Goal: Information Seeking & Learning: Learn about a topic

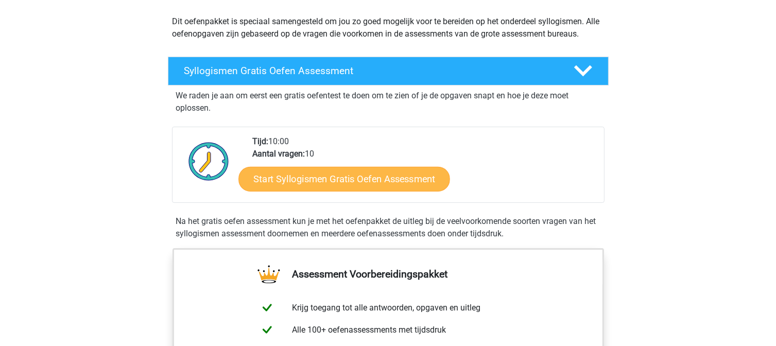
scroll to position [114, 0]
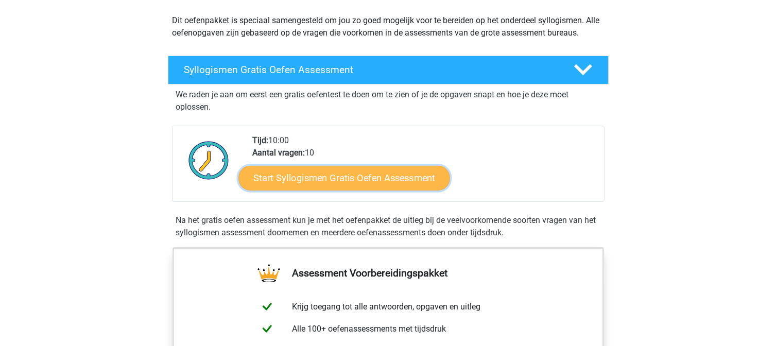
click at [348, 178] on link "Start Syllogismen Gratis Oefen Assessment" at bounding box center [345, 177] width 212 height 25
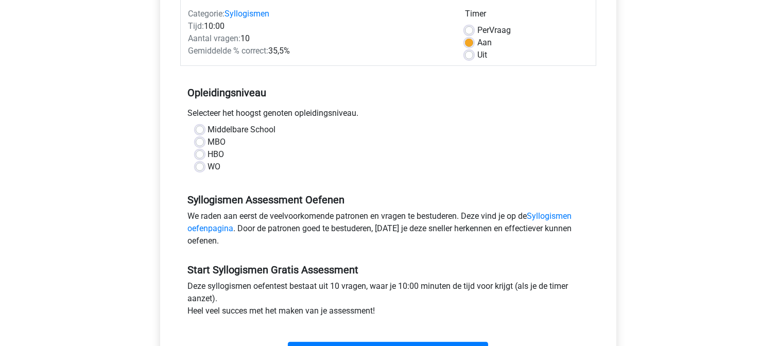
scroll to position [146, 0]
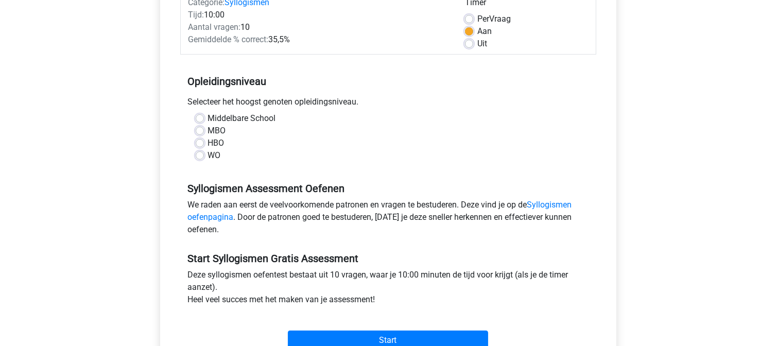
click at [208, 158] on label "WO" at bounding box center [214, 155] width 13 height 12
click at [197, 158] on input "WO" at bounding box center [200, 154] width 8 height 10
radio input "true"
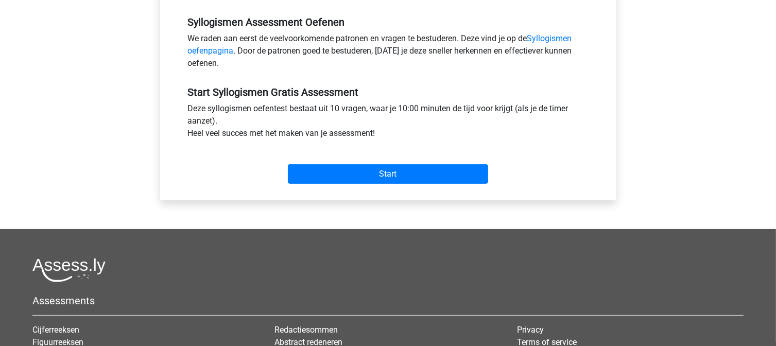
scroll to position [315, 0]
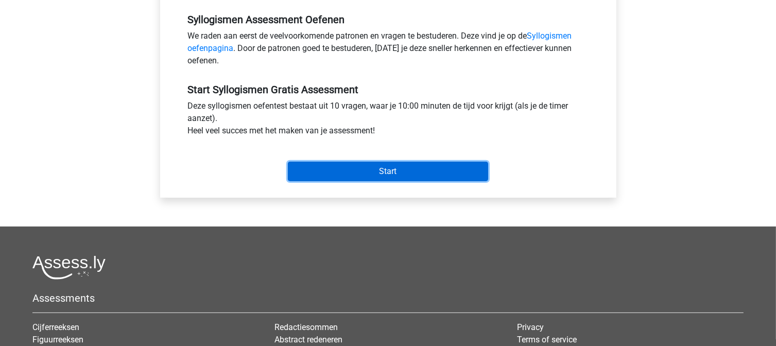
click at [359, 173] on input "Start" at bounding box center [388, 172] width 200 height 20
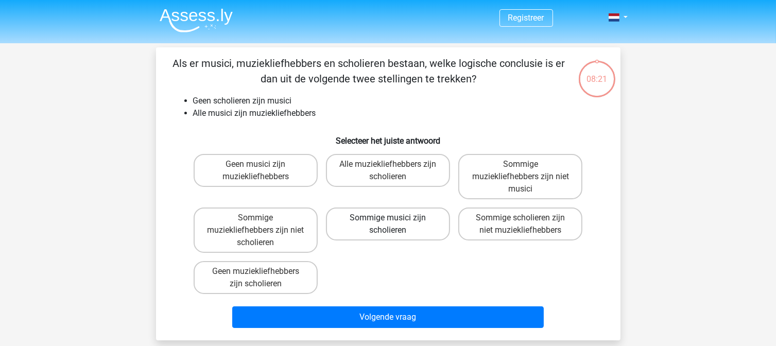
click at [403, 223] on label "Sommige musici zijn scholieren" at bounding box center [388, 224] width 124 height 33
click at [395, 223] on input "Sommige musici zijn scholieren" at bounding box center [391, 221] width 7 height 7
radio input "true"
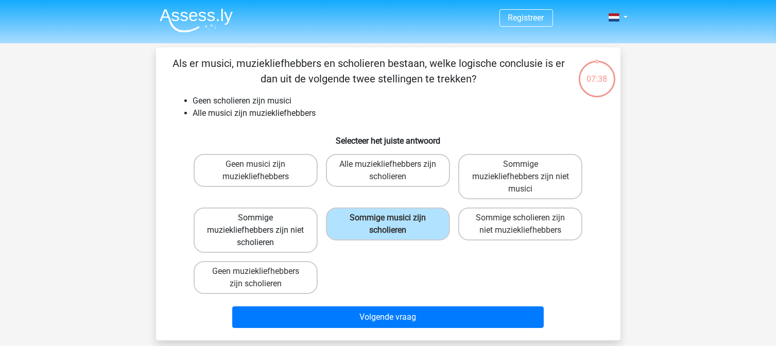
click at [251, 233] on label "Sommige muziekliefhebbers zijn niet scholieren" at bounding box center [256, 230] width 124 height 45
click at [256, 225] on input "Sommige muziekliefhebbers zijn niet scholieren" at bounding box center [259, 221] width 7 height 7
radio input "true"
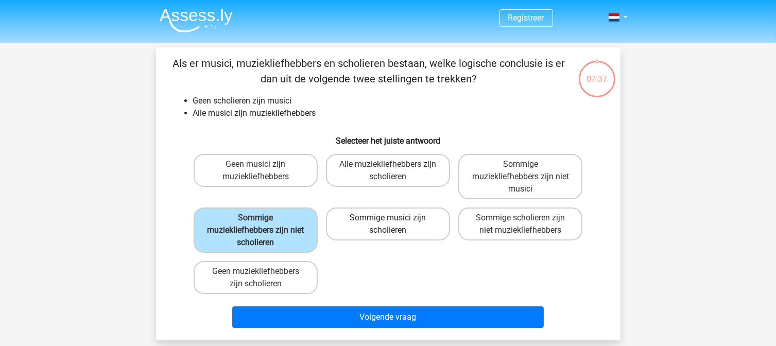
click at [375, 223] on label "Sommige musici zijn scholieren" at bounding box center [388, 224] width 124 height 33
click at [388, 223] on input "Sommige musici zijn scholieren" at bounding box center [391, 221] width 7 height 7
radio input "true"
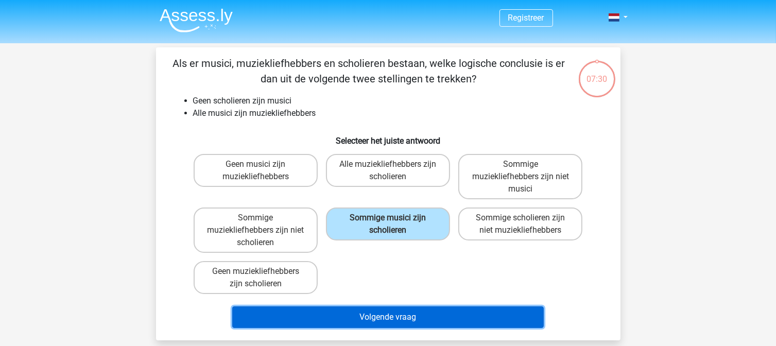
click at [410, 316] on button "Volgende vraag" at bounding box center [388, 318] width 312 height 22
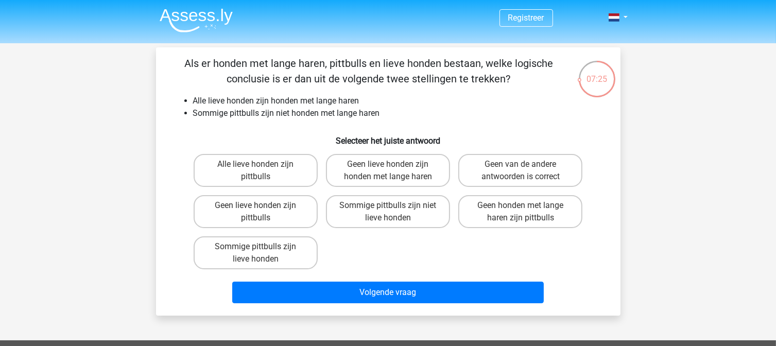
drag, startPoint x: 513, startPoint y: 78, endPoint x: 167, endPoint y: 65, distance: 346.4
click at [167, 65] on div "Als er honden met lange haren, pittbulls en lieve honden bestaan, welke logisch…" at bounding box center [388, 182] width 456 height 252
copy p "Als er honden met lange haren, pittbulls en lieve honden bestaan, welke logisch…"
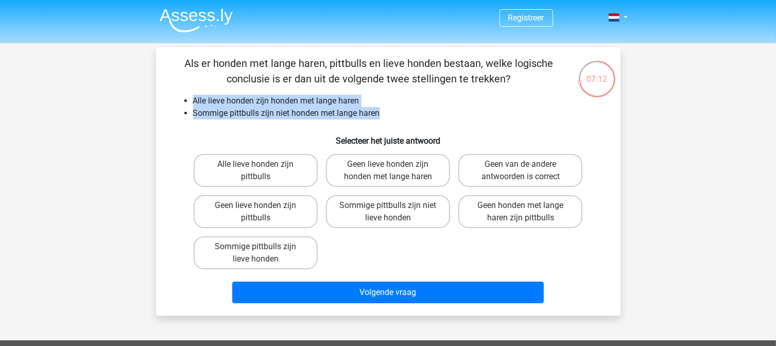
drag, startPoint x: 389, startPoint y: 115, endPoint x: 182, endPoint y: 98, distance: 207.3
click at [182, 98] on ul "Alle lieve honden zijn honden met lange haren Sommige pittbulls zijn niet honde…" at bounding box center [389, 107] width 432 height 25
copy ul "Alle lieve honden zijn honden met lange haren Sommige pittbulls zijn niet honde…"
click at [411, 205] on label "Sommige pittbulls zijn niet lieve honden" at bounding box center [388, 211] width 124 height 33
click at [395, 206] on input "Sommige pittbulls zijn niet lieve honden" at bounding box center [391, 209] width 7 height 7
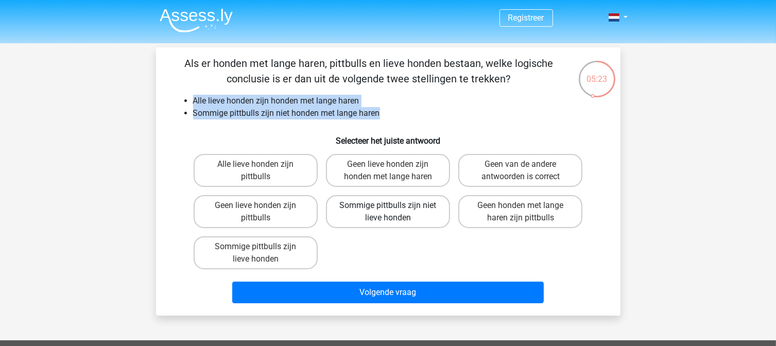
radio input "true"
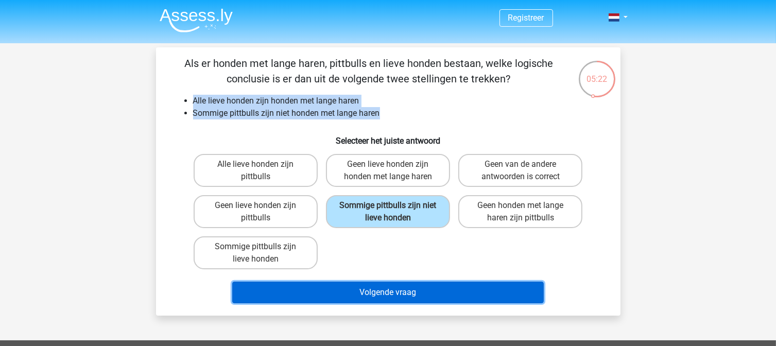
click at [412, 292] on button "Volgende vraag" at bounding box center [388, 293] width 312 height 22
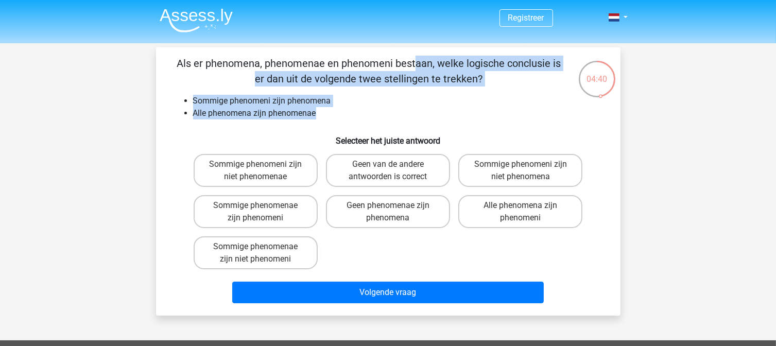
drag, startPoint x: 318, startPoint y: 115, endPoint x: 178, endPoint y: 64, distance: 149.3
click at [178, 64] on div "Als er phenomena, phenomenae en phenomeni bestaan, welke logische conclusie is …" at bounding box center [388, 182] width 456 height 252
copy div "Als er phenomena, phenomenae en phenomeni bestaan, welke logische conclusie is …"
click at [489, 105] on li "Sommige phenomeni zijn phenomena" at bounding box center [398, 101] width 411 height 12
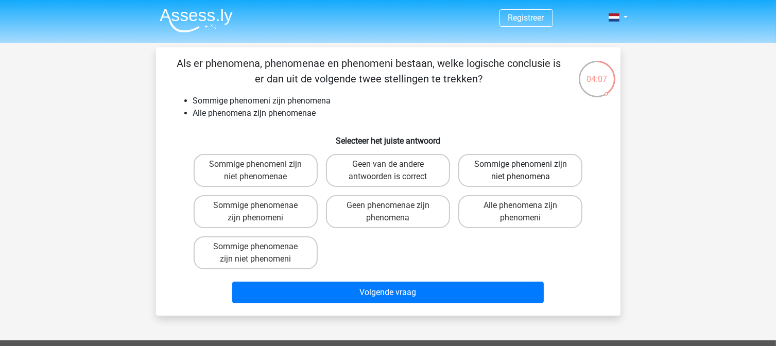
click at [539, 167] on label "Sommige phenomeni zijn niet phenomena" at bounding box center [521, 170] width 124 height 33
click at [528, 167] on input "Sommige phenomeni zijn niet phenomena" at bounding box center [524, 167] width 7 height 7
radio input "true"
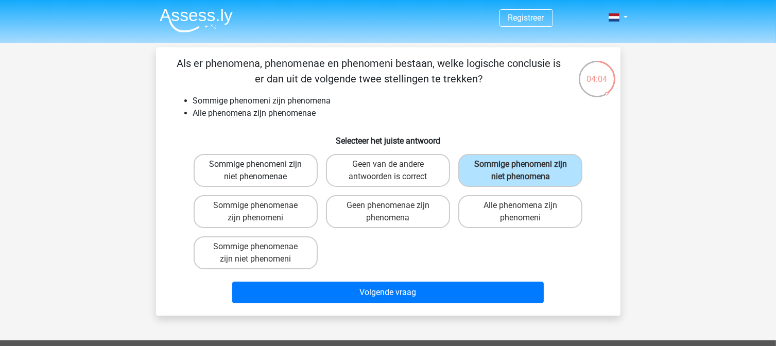
click at [266, 166] on label "Sommige phenomeni zijn niet phenomenae" at bounding box center [256, 170] width 124 height 33
click at [262, 166] on input "Sommige phenomeni zijn niet phenomenae" at bounding box center [259, 167] width 7 height 7
radio input "true"
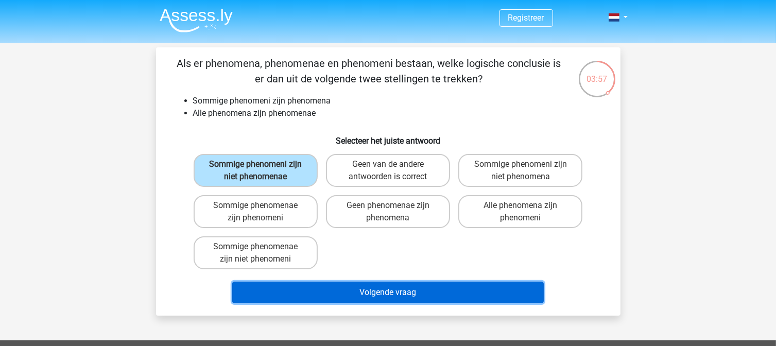
click at [367, 289] on button "Volgende vraag" at bounding box center [388, 293] width 312 height 22
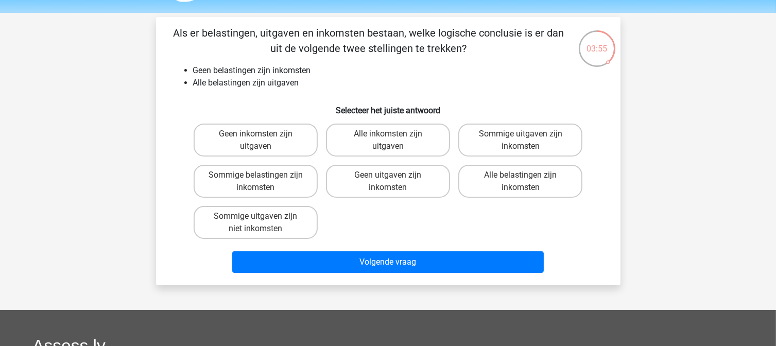
scroll to position [28, 0]
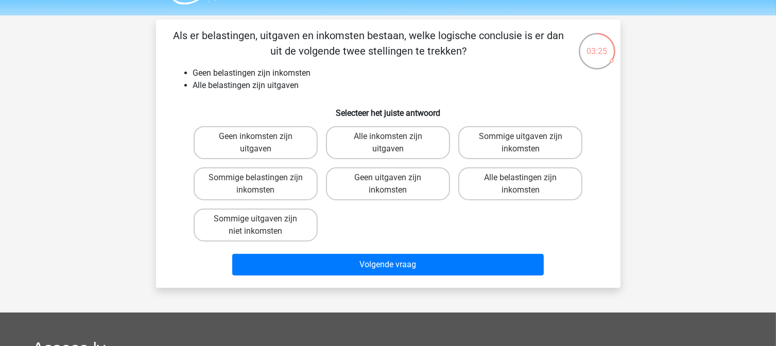
click at [681, 121] on div "Registreer Nederlands English" at bounding box center [388, 278] width 776 height 613
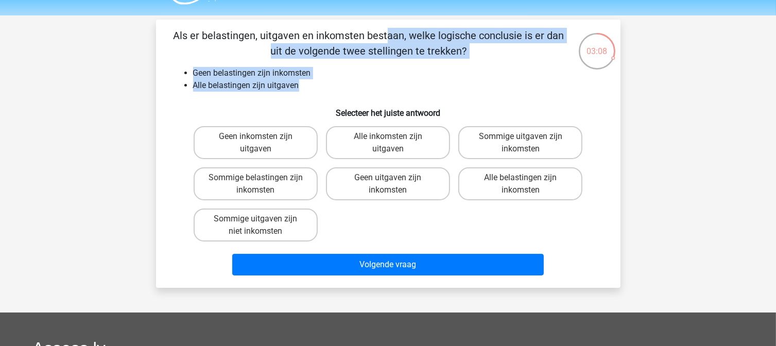
drag, startPoint x: 307, startPoint y: 90, endPoint x: 172, endPoint y: 37, distance: 145.7
click at [172, 37] on div "Als er belastingen, uitgaven en inkomsten bestaan, welke logische conclusie is …" at bounding box center [388, 154] width 456 height 252
copy div "Als er belastingen, uitgaven en inkomsten bestaan, welke logische conclusie is …"
click at [507, 143] on label "Sommige uitgaven zijn inkomsten" at bounding box center [521, 142] width 124 height 33
click at [521, 143] on input "Sommige uitgaven zijn inkomsten" at bounding box center [524, 140] width 7 height 7
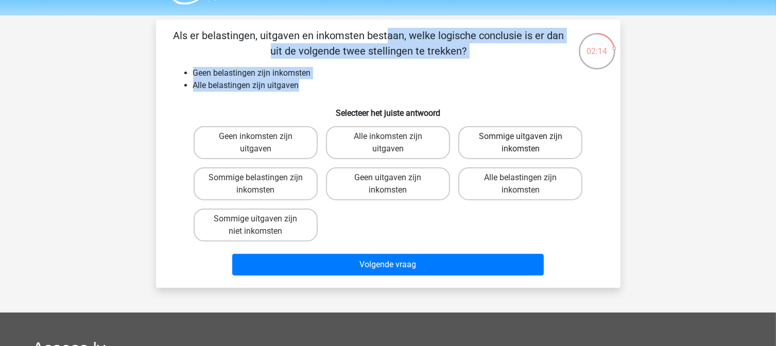
radio input "true"
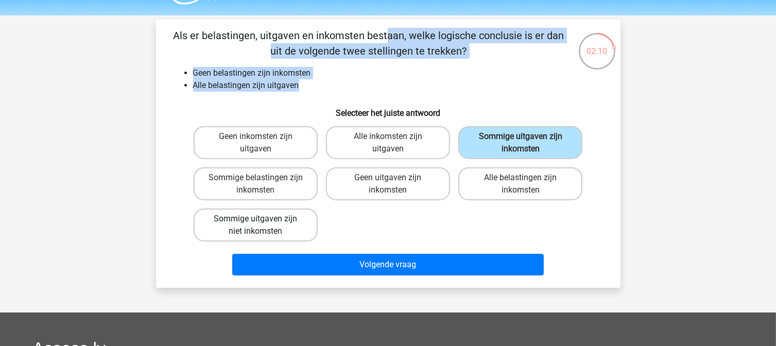
click at [270, 222] on label "Sommige uitgaven zijn niet inkomsten" at bounding box center [256, 225] width 124 height 33
click at [262, 222] on input "Sommige uitgaven zijn niet inkomsten" at bounding box center [259, 222] width 7 height 7
radio input "true"
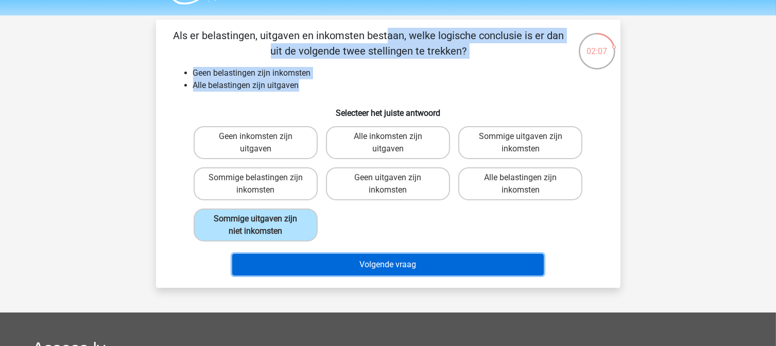
click at [426, 261] on button "Volgende vraag" at bounding box center [388, 265] width 312 height 22
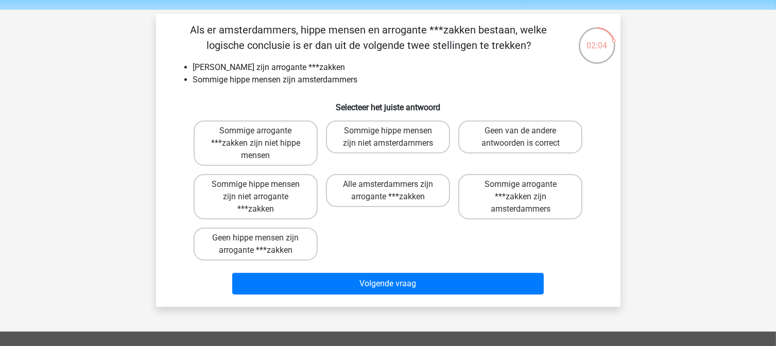
scroll to position [34, 0]
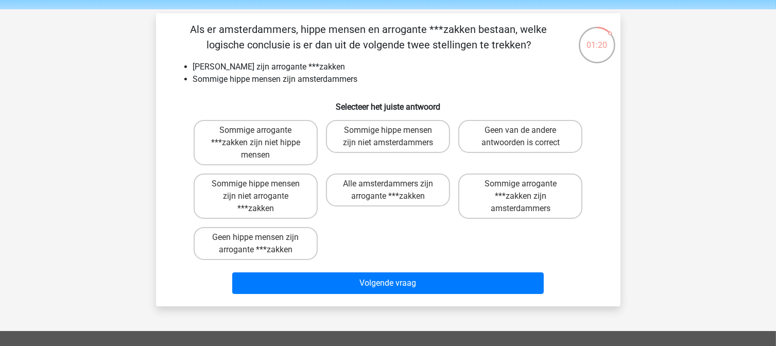
click at [388, 136] on input "Sommige hippe mensen zijn niet amsterdammers" at bounding box center [391, 133] width 7 height 7
radio input "true"
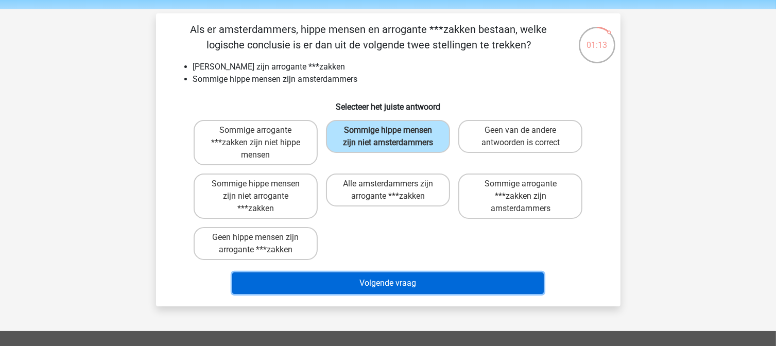
click at [396, 273] on button "Volgende vraag" at bounding box center [388, 284] width 312 height 22
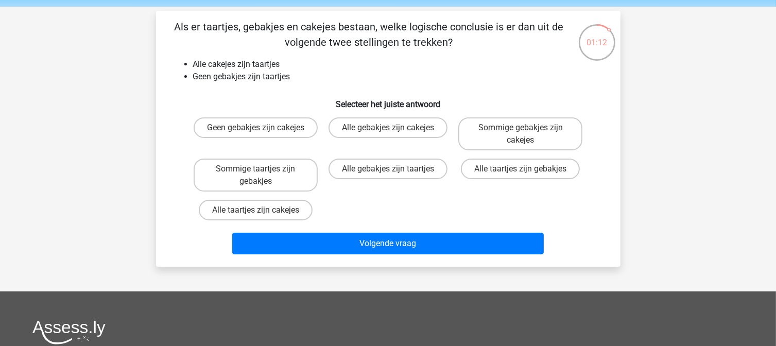
scroll to position [36, 0]
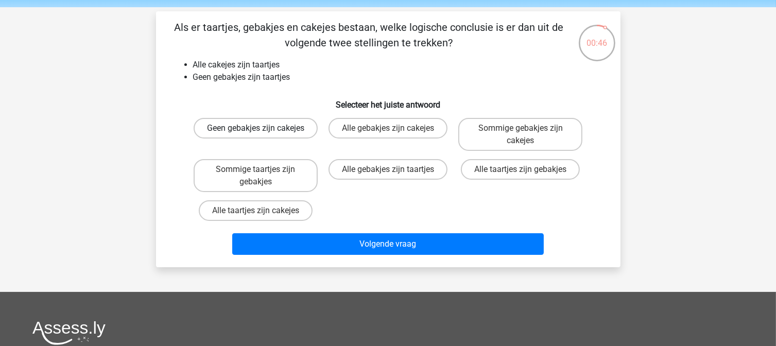
click at [286, 135] on label "Geen gebakjes zijn cakejes" at bounding box center [256, 128] width 124 height 21
click at [262, 135] on input "Geen gebakjes zijn cakejes" at bounding box center [259, 131] width 7 height 7
radio input "true"
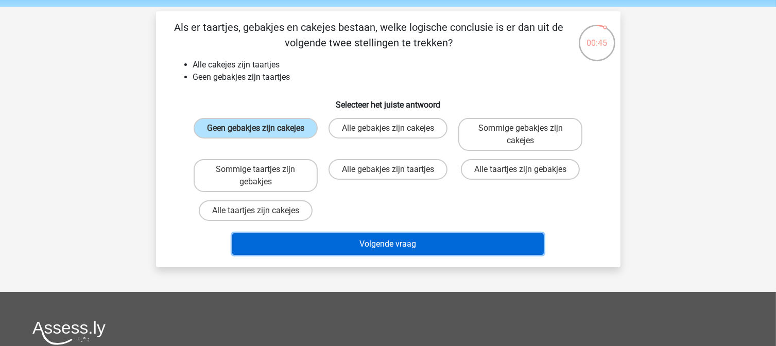
click at [333, 245] on button "Volgende vraag" at bounding box center [388, 244] width 312 height 22
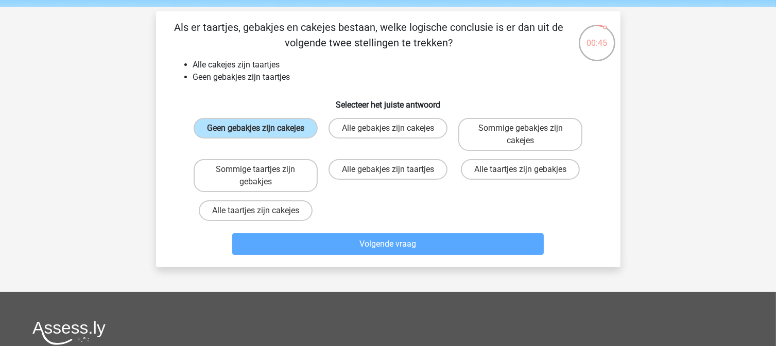
scroll to position [47, 0]
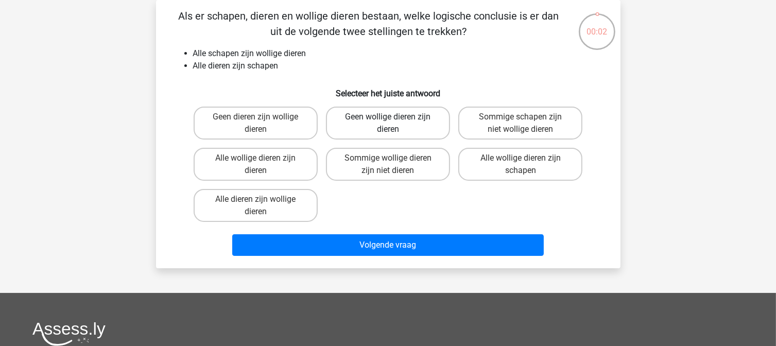
click at [398, 130] on label "Geen wollige dieren zijn dieren" at bounding box center [388, 123] width 124 height 33
click at [395, 124] on input "Geen wollige dieren zijn dieren" at bounding box center [391, 120] width 7 height 7
radio input "true"
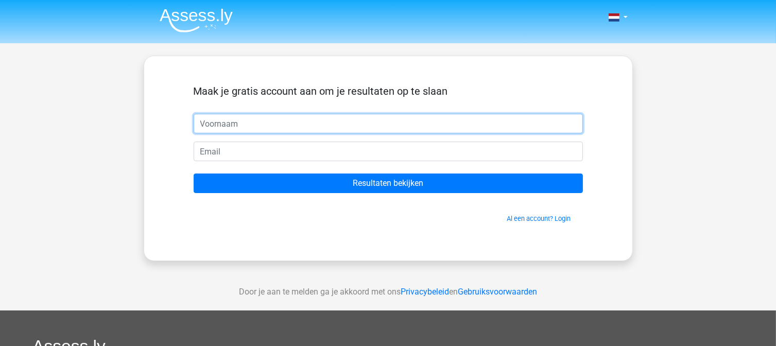
drag, startPoint x: 437, startPoint y: 141, endPoint x: 381, endPoint y: 121, distance: 59.5
click at [381, 121] on input "text" at bounding box center [388, 124] width 389 height 20
type input "elja"
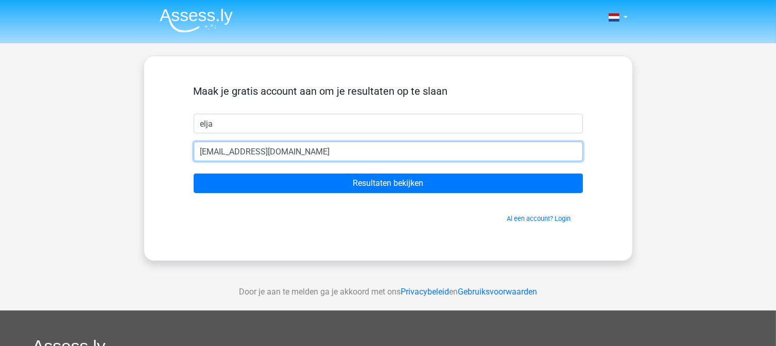
type input "eljav2133@gmail.com"
click at [194, 174] on input "Resultaten bekijken" at bounding box center [388, 184] width 389 height 20
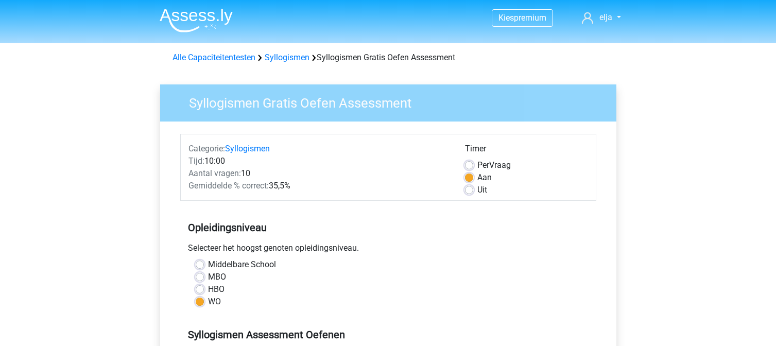
scroll to position [315, 0]
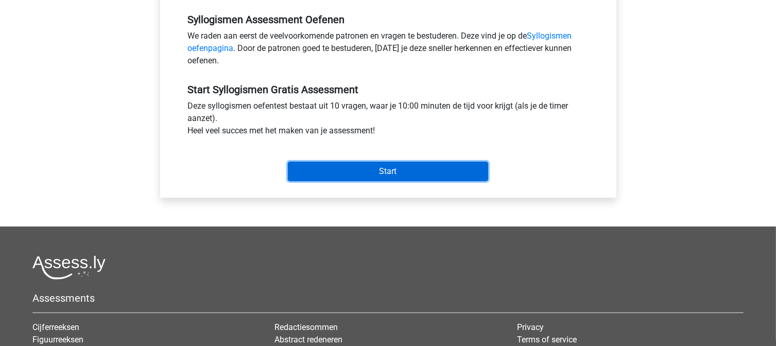
click at [348, 168] on input "Start" at bounding box center [388, 172] width 200 height 20
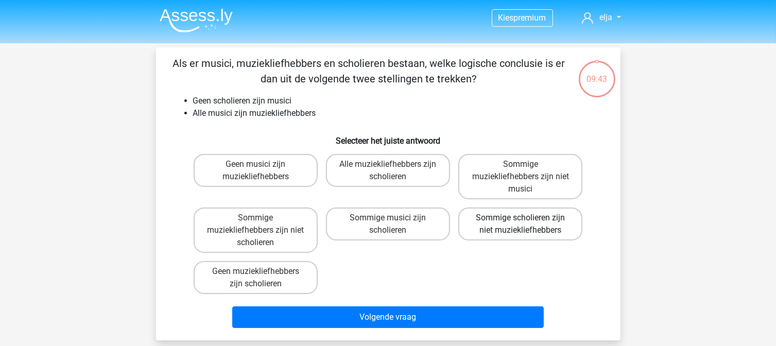
click at [519, 226] on label "Sommige scholieren zijn niet muziekliefhebbers" at bounding box center [521, 224] width 124 height 33
click at [521, 225] on input "Sommige scholieren zijn niet muziekliefhebbers" at bounding box center [524, 221] width 7 height 7
radio input "true"
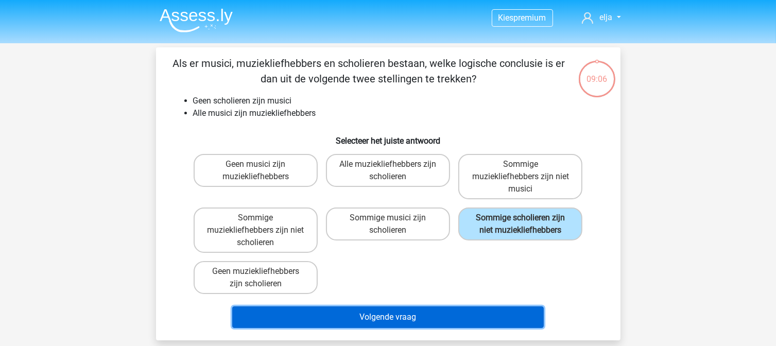
click at [403, 316] on button "Volgende vraag" at bounding box center [388, 318] width 312 height 22
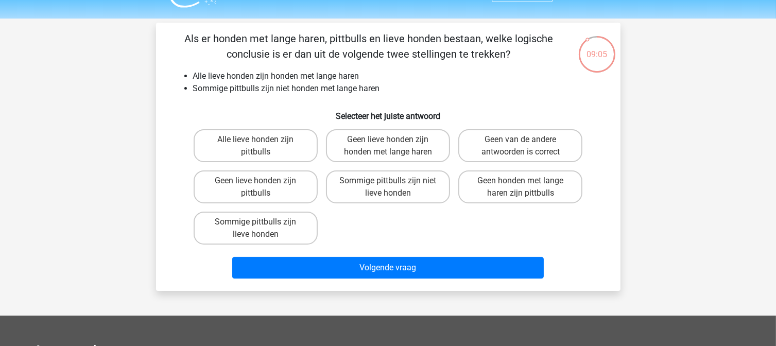
scroll to position [24, 0]
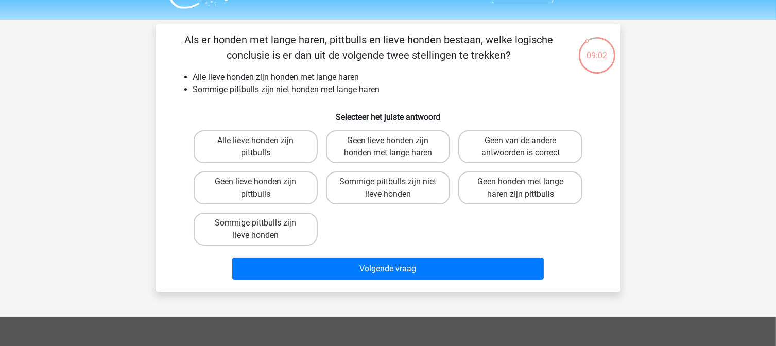
click at [393, 186] on input "Sommige pittbulls zijn niet lieve honden" at bounding box center [391, 185] width 7 height 7
radio input "true"
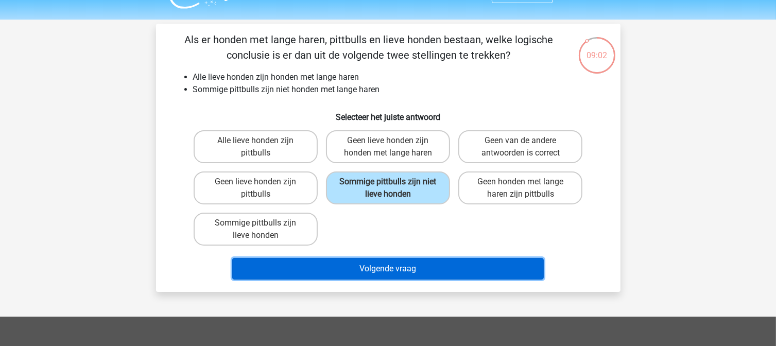
click at [431, 267] on button "Volgende vraag" at bounding box center [388, 269] width 312 height 22
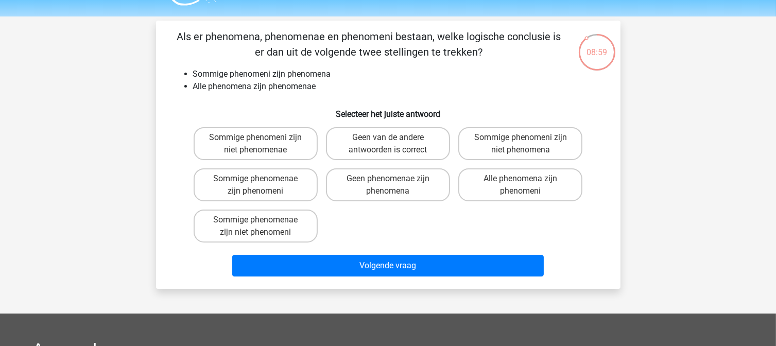
scroll to position [24, 0]
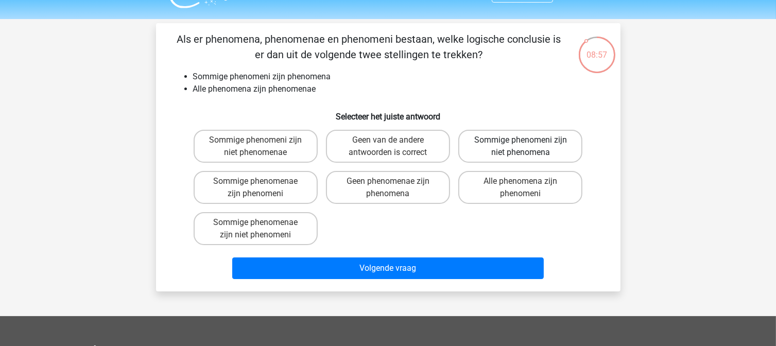
click at [522, 154] on label "Sommige phenomeni zijn niet phenomena" at bounding box center [521, 146] width 124 height 33
click at [522, 147] on input "Sommige phenomeni zijn niet phenomena" at bounding box center [524, 143] width 7 height 7
radio input "true"
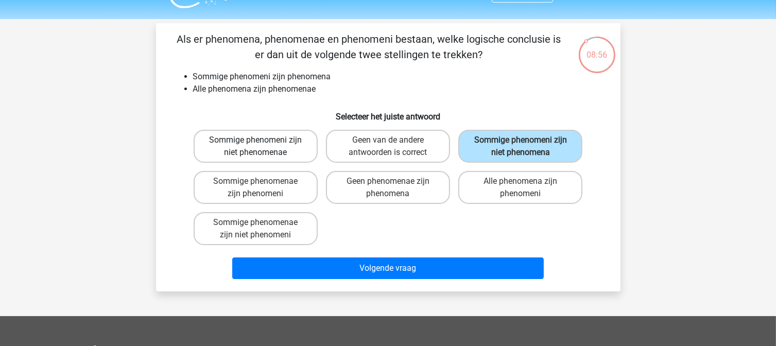
click at [265, 144] on label "Sommige phenomeni zijn niet phenomenae" at bounding box center [256, 146] width 124 height 33
click at [262, 144] on input "Sommige phenomeni zijn niet phenomenae" at bounding box center [259, 143] width 7 height 7
radio input "true"
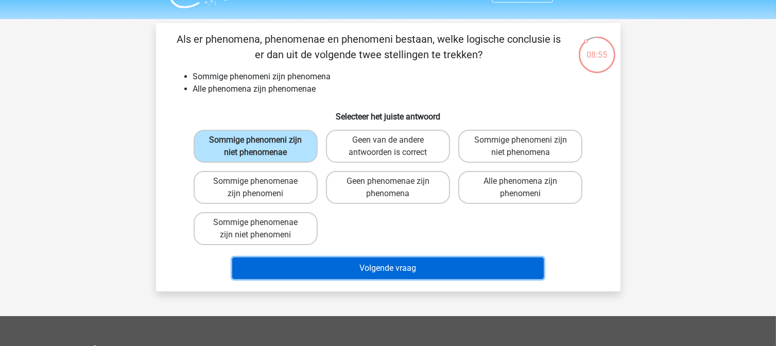
click at [353, 265] on button "Volgende vraag" at bounding box center [388, 269] width 312 height 22
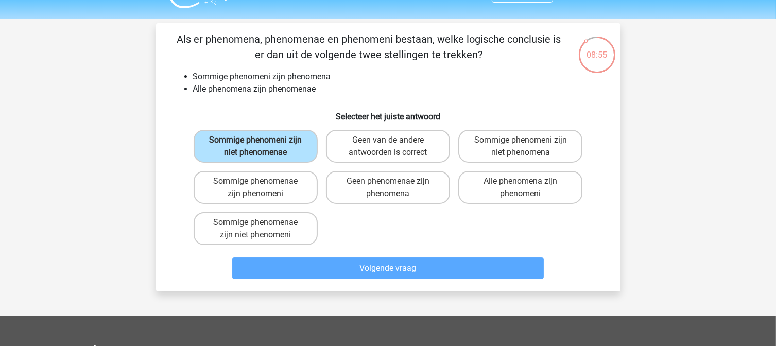
scroll to position [47, 0]
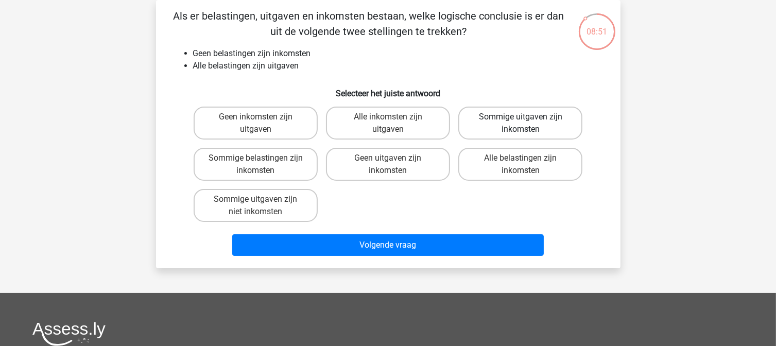
click at [513, 116] on label "Sommige uitgaven zijn inkomsten" at bounding box center [521, 123] width 124 height 33
click at [521, 117] on input "Sommige uitgaven zijn inkomsten" at bounding box center [524, 120] width 7 height 7
radio input "true"
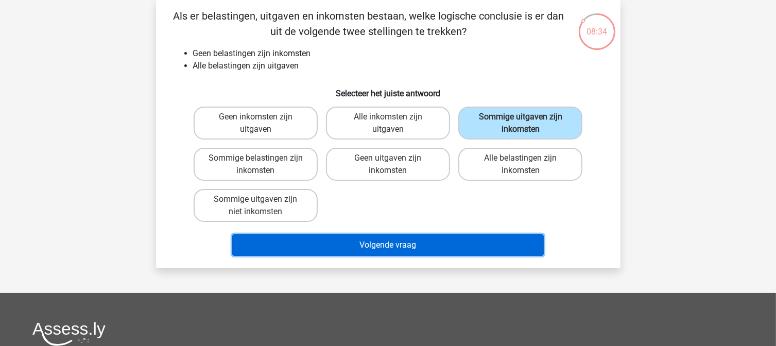
click at [439, 245] on button "Volgende vraag" at bounding box center [388, 245] width 312 height 22
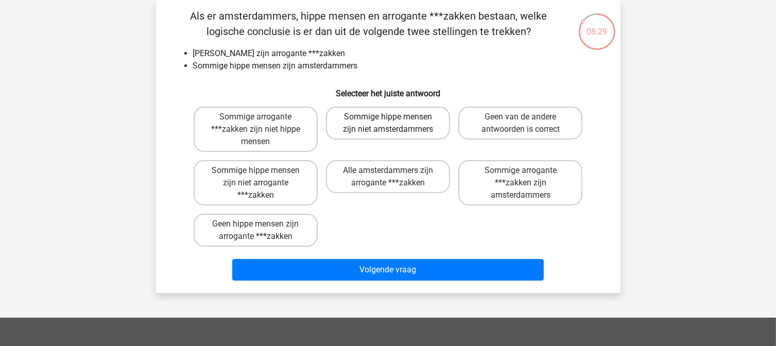
click at [406, 133] on label "Sommige hippe mensen zijn niet amsterdammers" at bounding box center [388, 123] width 124 height 33
click at [395, 124] on input "Sommige hippe mensen zijn niet amsterdammers" at bounding box center [391, 120] width 7 height 7
radio input "true"
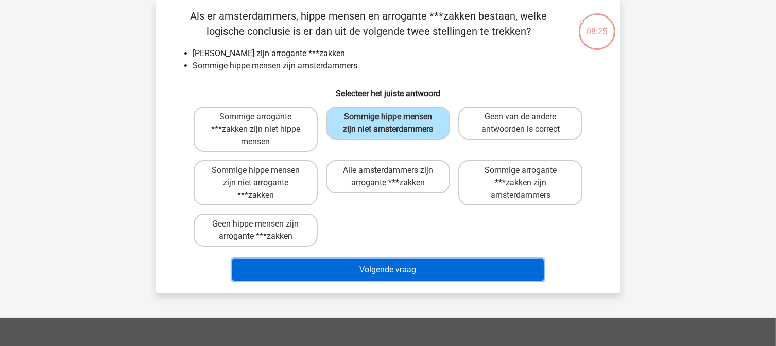
click at [427, 265] on button "Volgende vraag" at bounding box center [388, 270] width 312 height 22
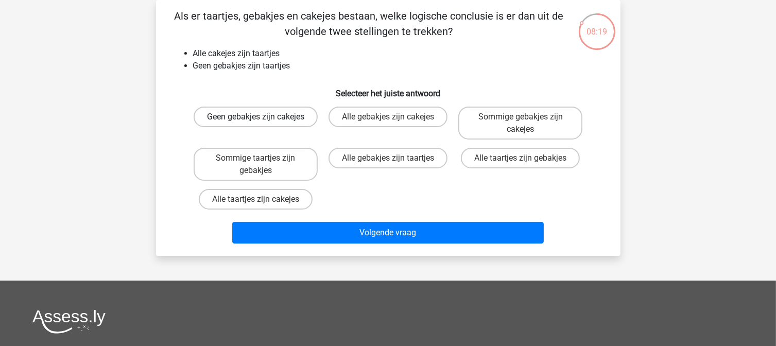
click at [273, 121] on label "Geen gebakjes zijn cakejes" at bounding box center [256, 117] width 124 height 21
click at [262, 121] on input "Geen gebakjes zijn cakejes" at bounding box center [259, 120] width 7 height 7
radio input "true"
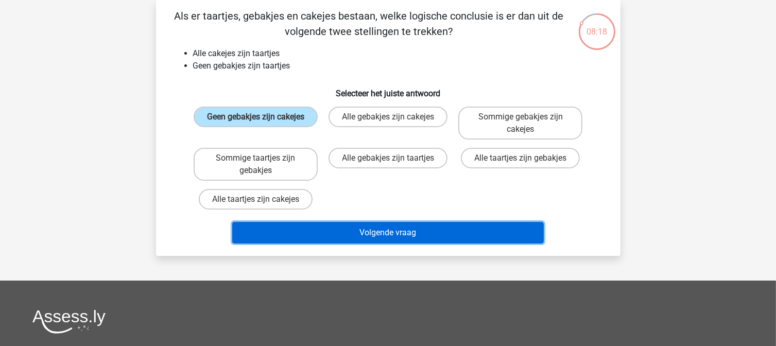
click at [347, 237] on button "Volgende vraag" at bounding box center [388, 233] width 312 height 22
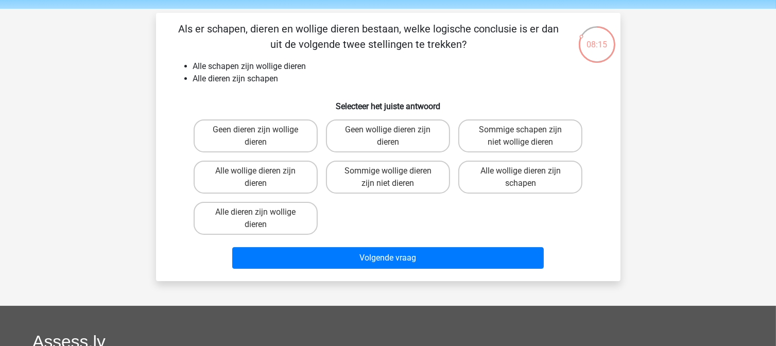
scroll to position [36, 0]
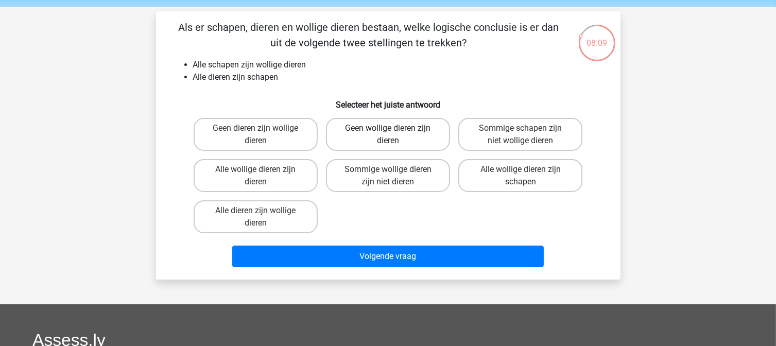
click at [385, 138] on label "Geen wollige dieren zijn dieren" at bounding box center [388, 134] width 124 height 33
click at [388, 135] on input "Geen wollige dieren zijn dieren" at bounding box center [391, 131] width 7 height 7
radio input "true"
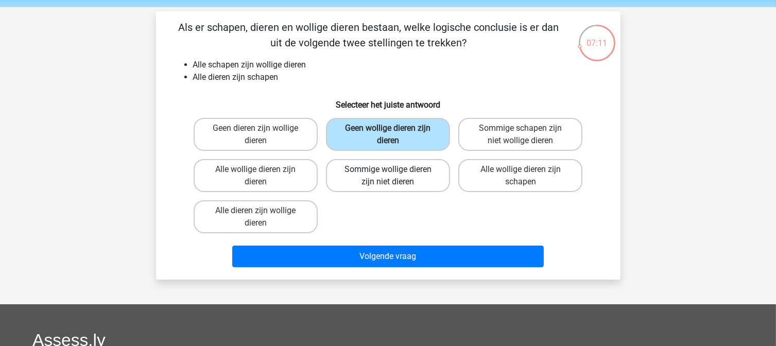
click at [415, 174] on label "Sommige wollige dieren zijn niet dieren" at bounding box center [388, 175] width 124 height 33
click at [395, 174] on input "Sommige wollige dieren zijn niet dieren" at bounding box center [391, 172] width 7 height 7
radio input "true"
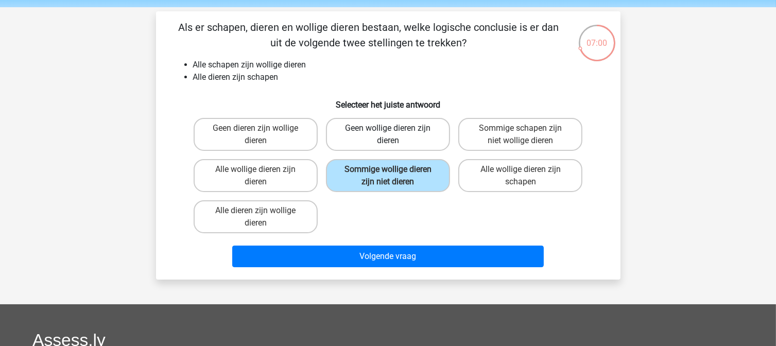
click at [422, 141] on label "Geen wollige dieren zijn dieren" at bounding box center [388, 134] width 124 height 33
click at [395, 135] on input "Geen wollige dieren zijn dieren" at bounding box center [391, 131] width 7 height 7
radio input "true"
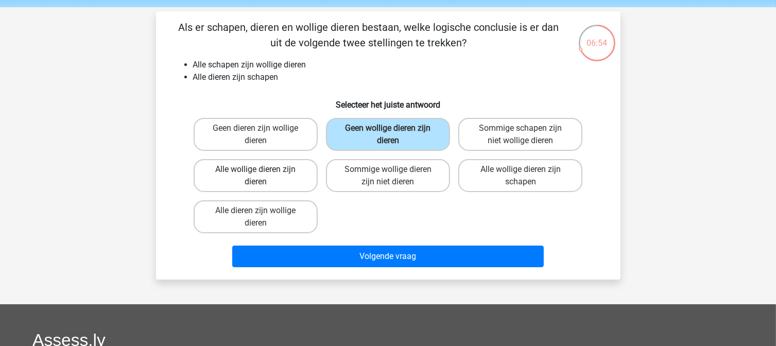
click at [286, 175] on label "Alle wollige dieren zijn dieren" at bounding box center [256, 175] width 124 height 33
click at [262, 175] on input "Alle wollige dieren zijn dieren" at bounding box center [259, 172] width 7 height 7
radio input "true"
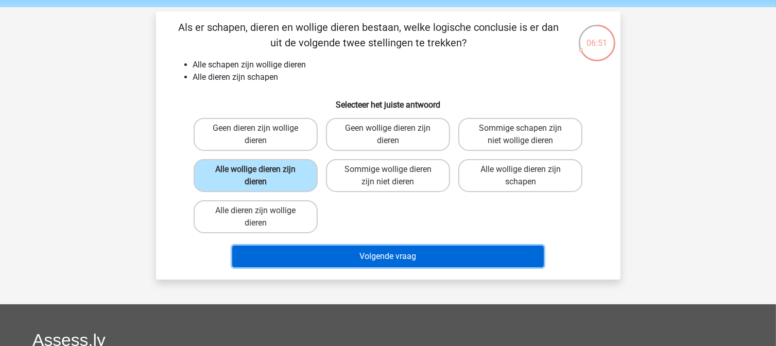
click at [370, 251] on button "Volgende vraag" at bounding box center [388, 257] width 312 height 22
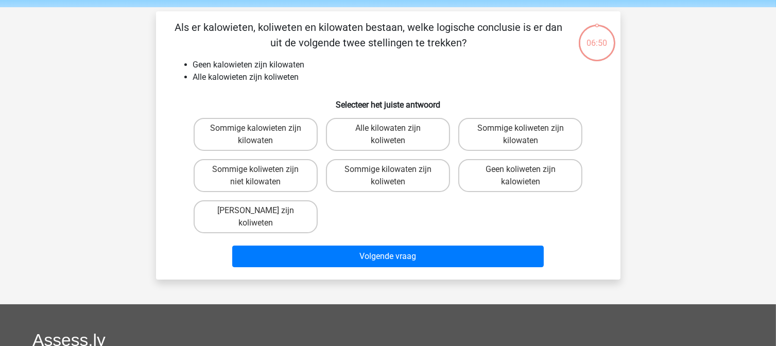
scroll to position [47, 0]
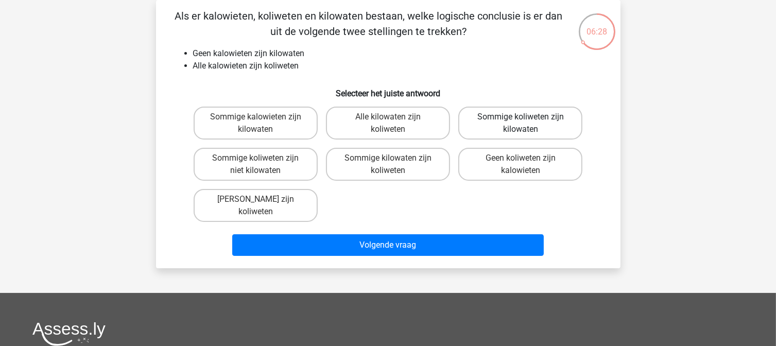
click at [551, 124] on label "Sommige koliweten zijn kilowaten" at bounding box center [521, 123] width 124 height 33
click at [528, 124] on input "Sommige koliweten zijn kilowaten" at bounding box center [524, 120] width 7 height 7
radio input "true"
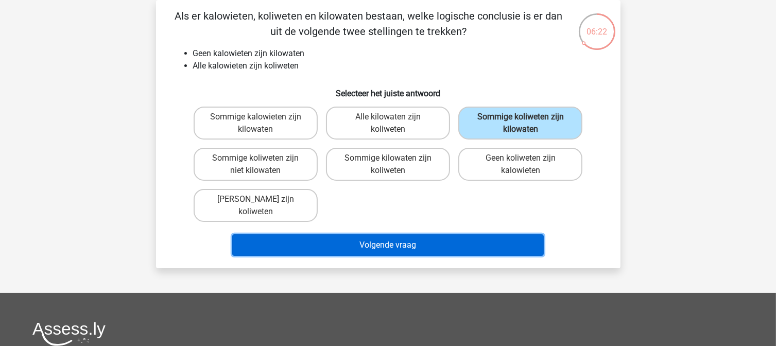
click at [437, 245] on button "Volgende vraag" at bounding box center [388, 245] width 312 height 22
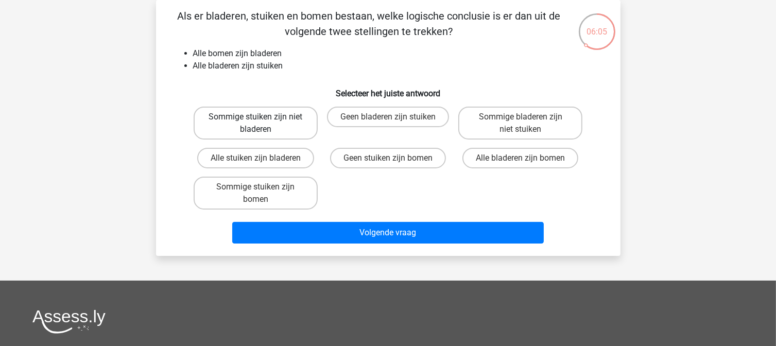
click at [268, 121] on label "Sommige stuiken zijn niet bladeren" at bounding box center [256, 123] width 124 height 33
click at [262, 121] on input "Sommige stuiken zijn niet bladeren" at bounding box center [259, 120] width 7 height 7
radio input "true"
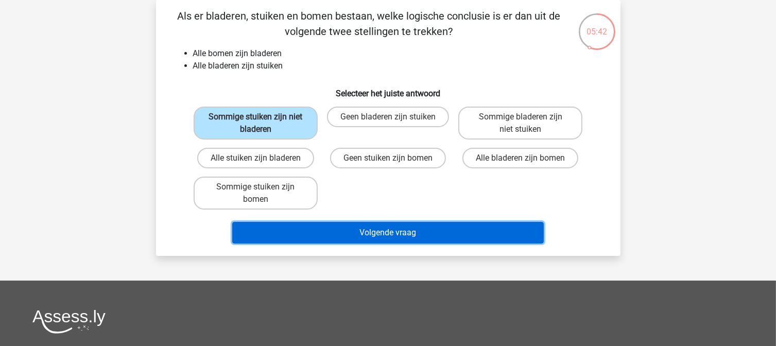
click at [375, 237] on button "Volgende vraag" at bounding box center [388, 233] width 312 height 22
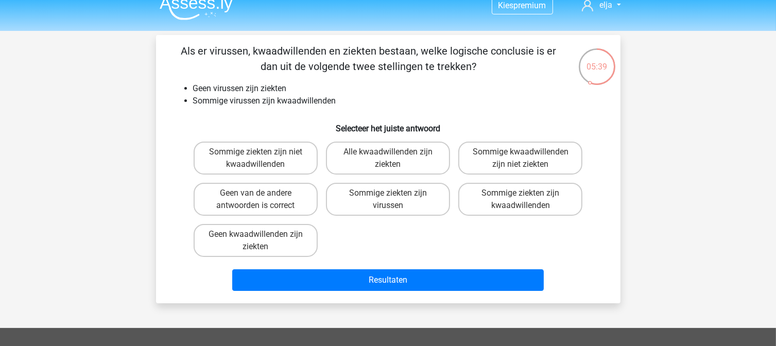
scroll to position [13, 0]
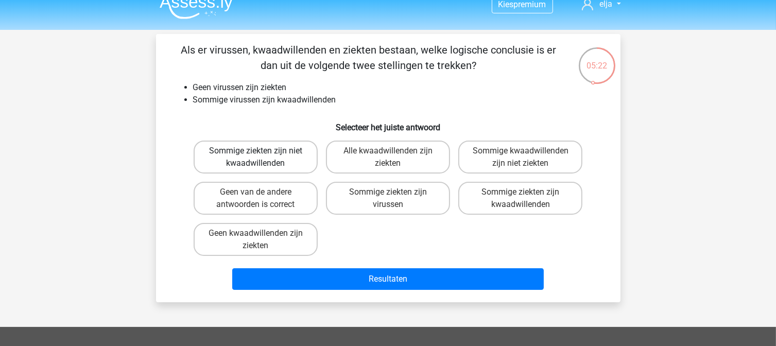
click at [284, 158] on label "Sommige ziekten zijn niet kwaadwillenden" at bounding box center [256, 157] width 124 height 33
click at [262, 158] on input "Sommige ziekten zijn niet kwaadwillenden" at bounding box center [259, 154] width 7 height 7
radio input "true"
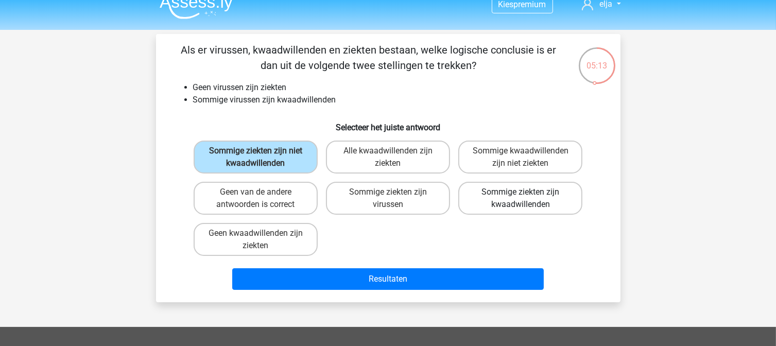
click at [514, 198] on label "Sommige ziekten zijn kwaadwillenden" at bounding box center [521, 198] width 124 height 33
click at [521, 198] on input "Sommige ziekten zijn kwaadwillenden" at bounding box center [524, 195] width 7 height 7
radio input "true"
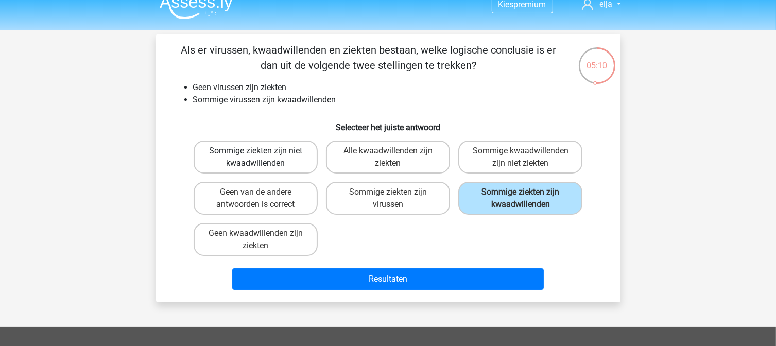
click at [263, 155] on label "Sommige ziekten zijn niet kwaadwillenden" at bounding box center [256, 157] width 124 height 33
click at [262, 155] on input "Sommige ziekten zijn niet kwaadwillenden" at bounding box center [259, 154] width 7 height 7
radio input "true"
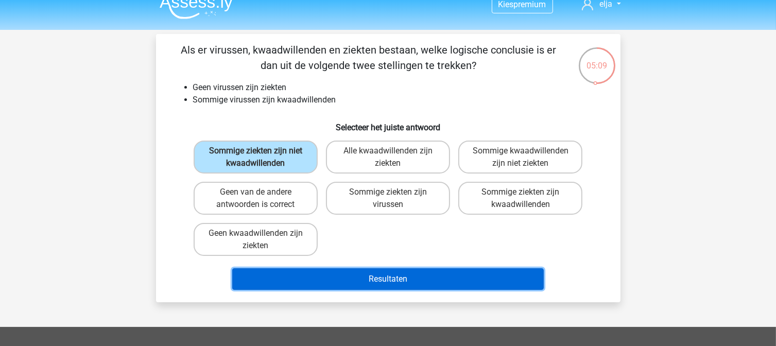
click at [394, 278] on button "Resultaten" at bounding box center [388, 279] width 312 height 22
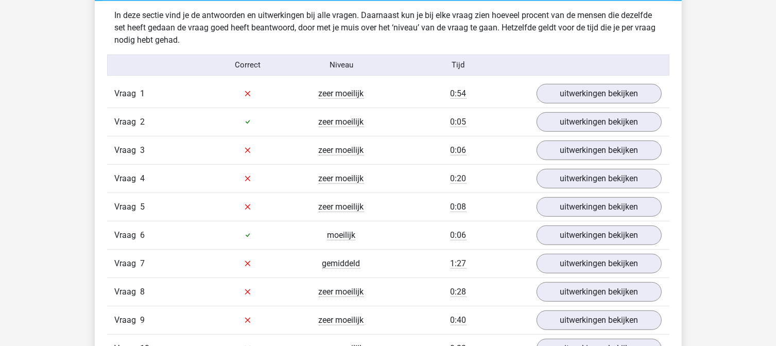
scroll to position [809, 0]
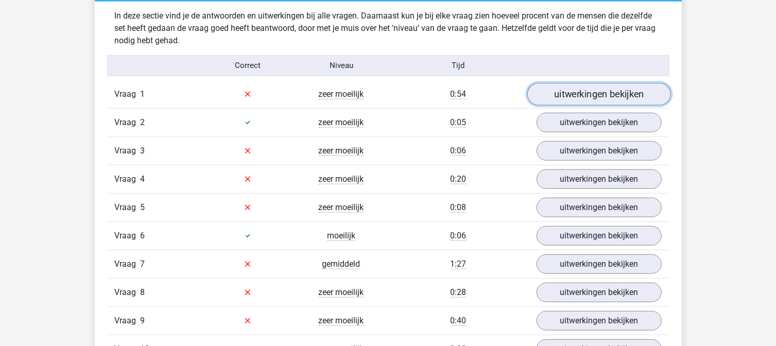
click at [589, 99] on link "uitwerkingen bekijken" at bounding box center [599, 94] width 144 height 23
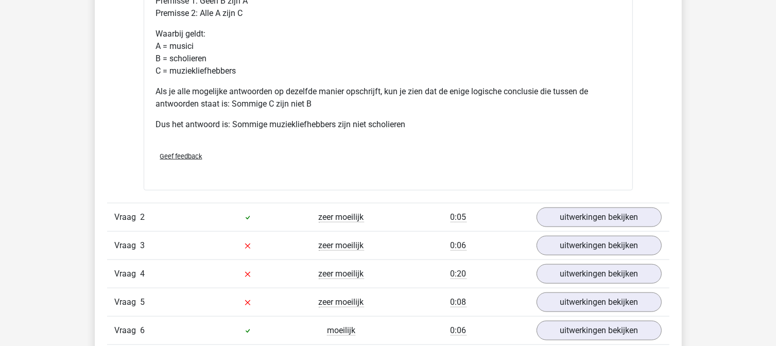
scroll to position [1150, 0]
click at [583, 215] on link "uitwerkingen bekijken" at bounding box center [599, 216] width 144 height 23
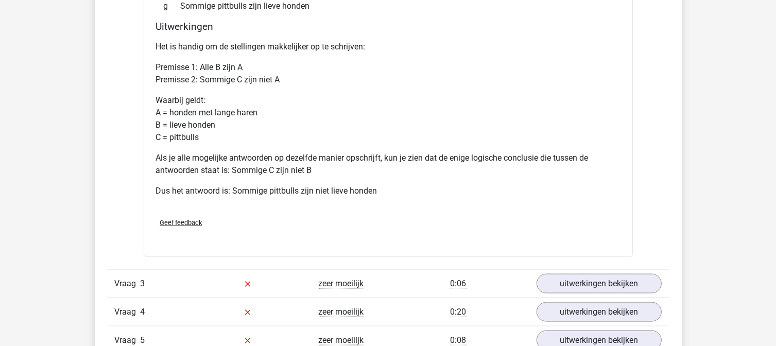
scroll to position [1546, 0]
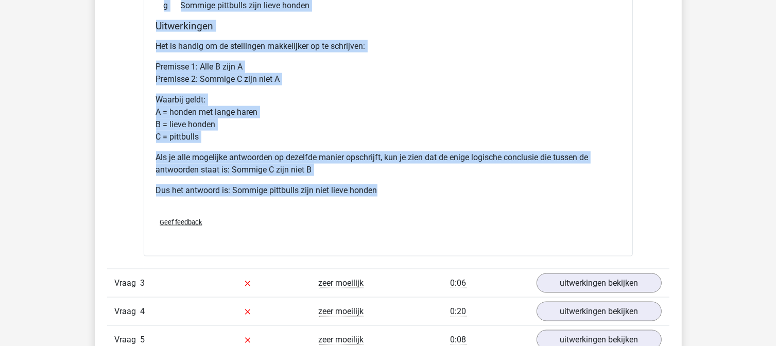
drag, startPoint x: 152, startPoint y: 24, endPoint x: 393, endPoint y: 184, distance: 288.8
click at [393, 184] on div "Als er honden met lange haren, pittbulls en lieve honden bestaan, welke logisch…" at bounding box center [388, 51] width 489 height 410
copy div "Als er honden met lange haren, pittbulls en lieve honden bestaan, welke logisch…"
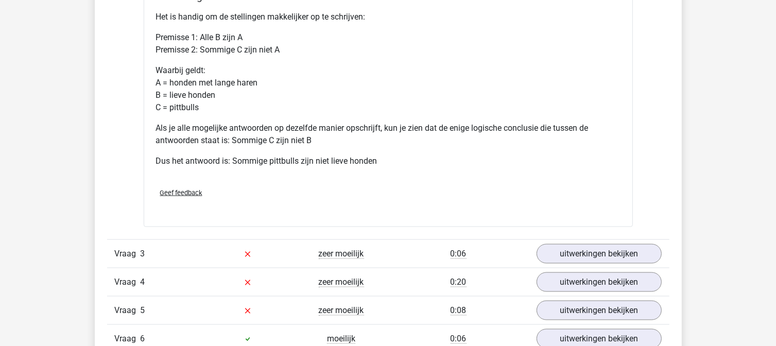
scroll to position [1581, 0]
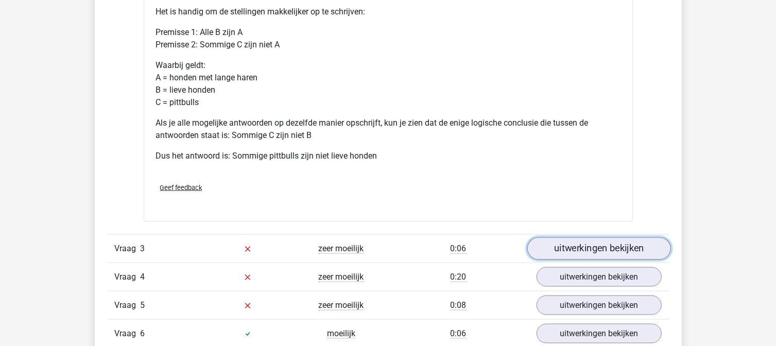
click at [565, 244] on link "uitwerkingen bekijken" at bounding box center [599, 248] width 144 height 23
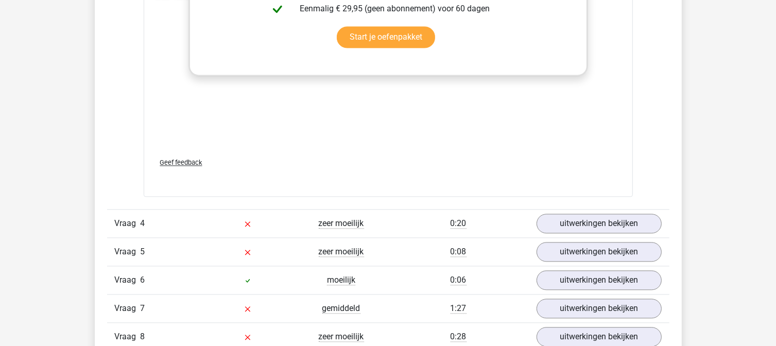
scroll to position [2234, 0]
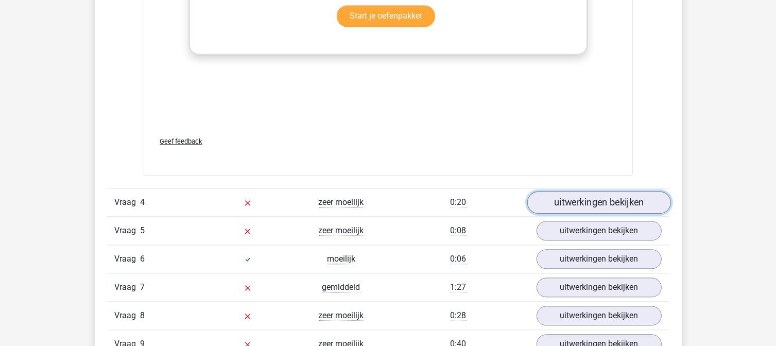
click at [589, 192] on link "uitwerkingen bekijken" at bounding box center [599, 202] width 144 height 23
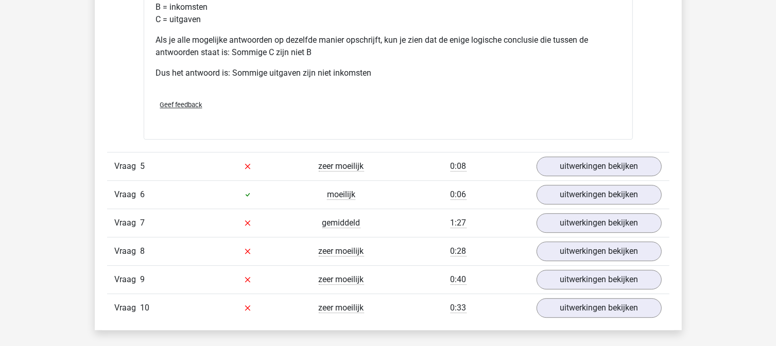
scroll to position [2723, 0]
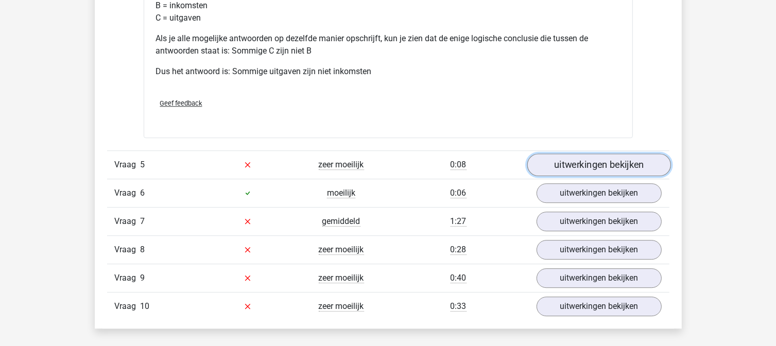
click at [575, 166] on link "uitwerkingen bekijken" at bounding box center [599, 165] width 144 height 23
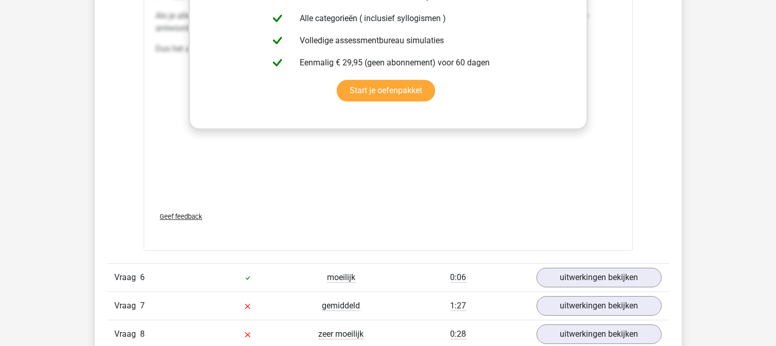
scroll to position [3235, 0]
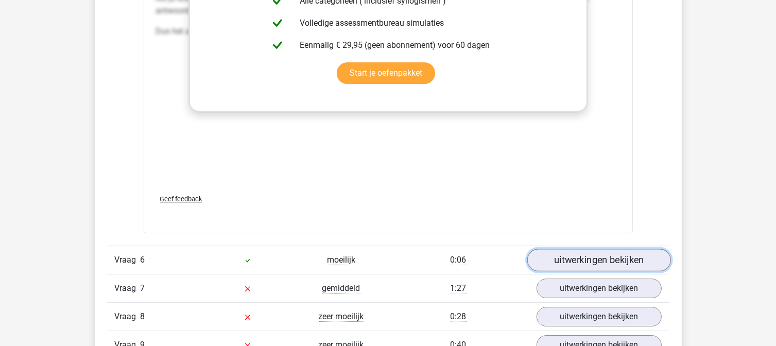
click at [595, 254] on link "uitwerkingen bekijken" at bounding box center [599, 260] width 144 height 23
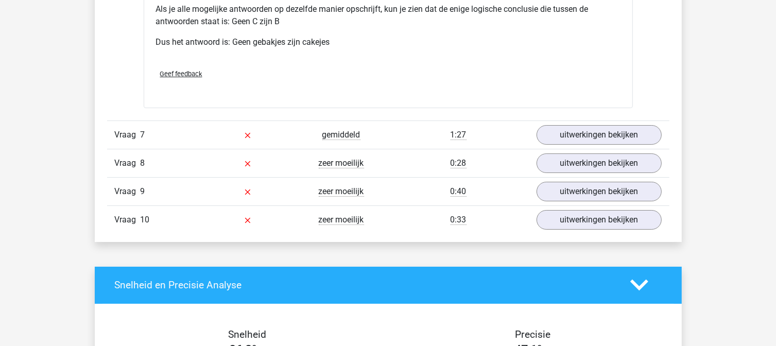
scroll to position [3814, 0]
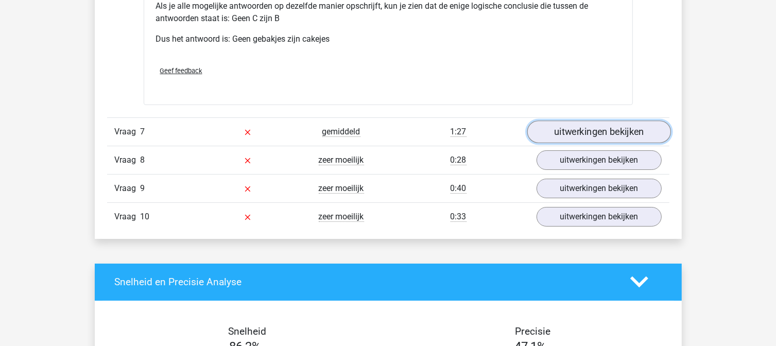
click at [596, 132] on link "uitwerkingen bekijken" at bounding box center [599, 132] width 144 height 23
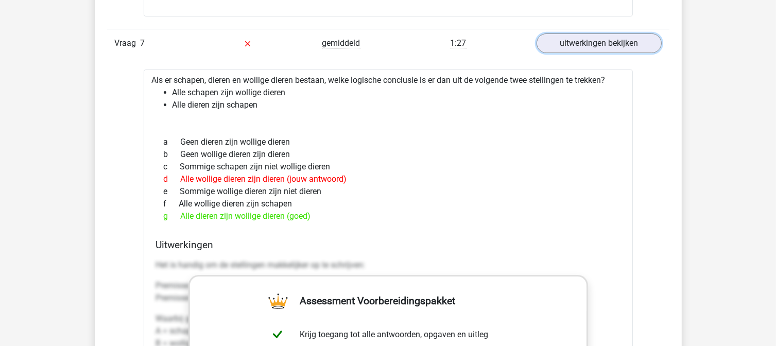
scroll to position [3906, 0]
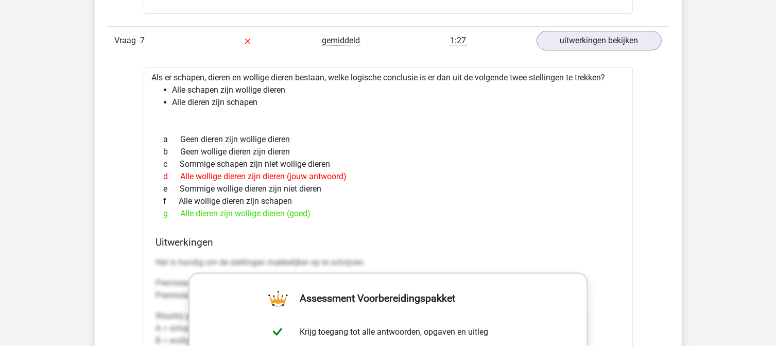
drag, startPoint x: 314, startPoint y: 210, endPoint x: 172, endPoint y: 208, distance: 142.7
click at [172, 208] on div "g Alle dieren zijn wollige dieren (goed)" at bounding box center [388, 214] width 465 height 12
copy div "Alle dieren zijn wollige dieren (goed)"
click at [325, 210] on div "g Alle dieren zijn wollige dieren (goed)" at bounding box center [388, 214] width 465 height 12
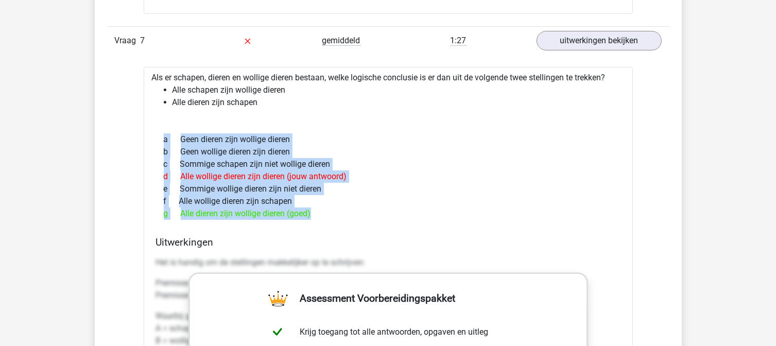
drag, startPoint x: 325, startPoint y: 210, endPoint x: 150, endPoint y: 135, distance: 190.2
click at [150, 135] on div "Als er schapen, dieren en wollige dieren bestaan, welke logische conclusie is e…" at bounding box center [388, 338] width 489 height 542
click at [552, 185] on div "e Sommige wollige dieren zijn niet dieren" at bounding box center [388, 189] width 465 height 12
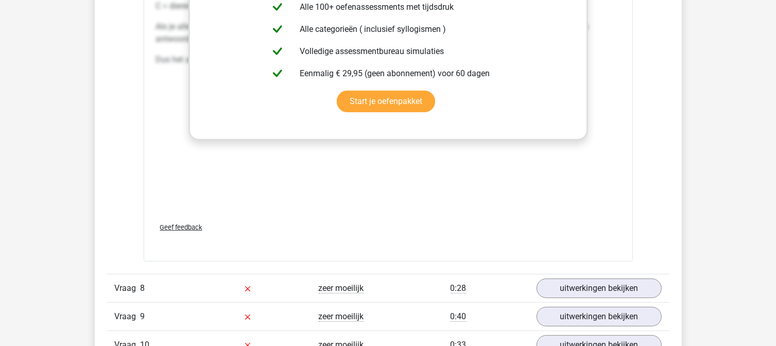
scroll to position [4254, 0]
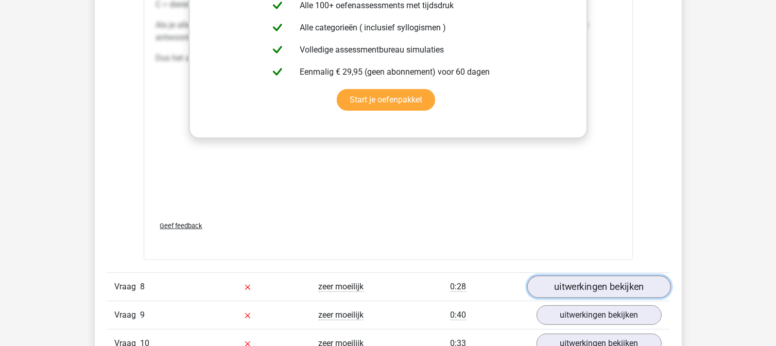
click at [576, 286] on link "uitwerkingen bekijken" at bounding box center [599, 287] width 144 height 23
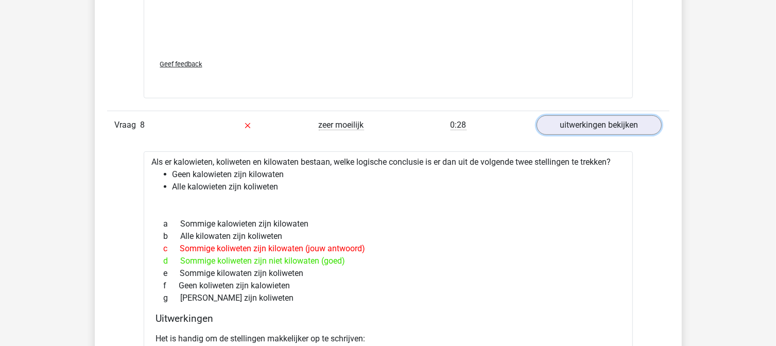
scroll to position [4418, 0]
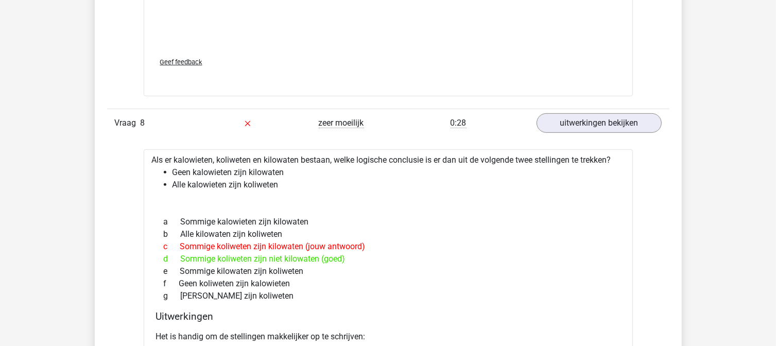
drag, startPoint x: 350, startPoint y: 251, endPoint x: 161, endPoint y: 240, distance: 189.9
click at [161, 240] on div "a Sommige kalowieten zijn kilowaten b Alle kilowaten zijn koliweten c Sommige k…" at bounding box center [388, 259] width 465 height 95
copy div "Sommige koliweten zijn kilowaten (jouw antwoord) d Sommige koliweten zijn niet …"
click at [410, 253] on div "d Sommige koliweten zijn niet kilowaten (goed)" at bounding box center [388, 259] width 465 height 12
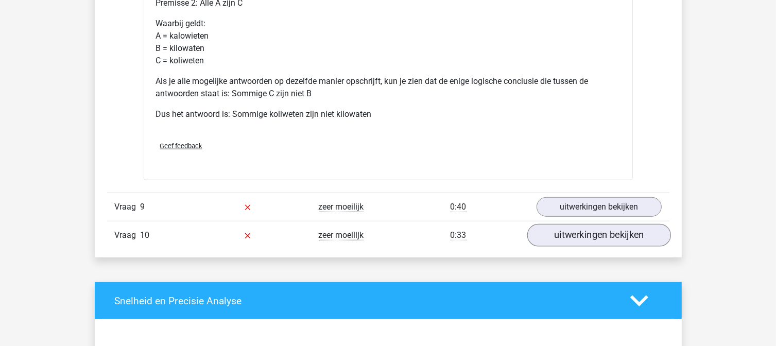
scroll to position [4785, 0]
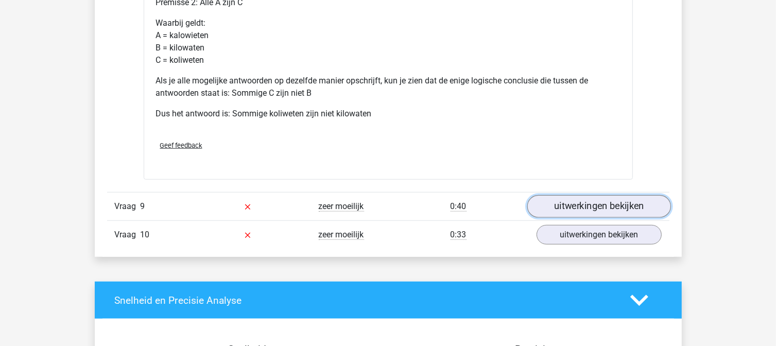
click at [570, 208] on link "uitwerkingen bekijken" at bounding box center [599, 207] width 144 height 23
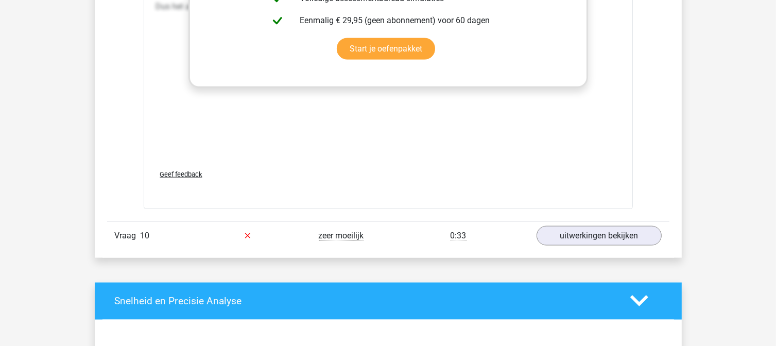
scroll to position [5369, 0]
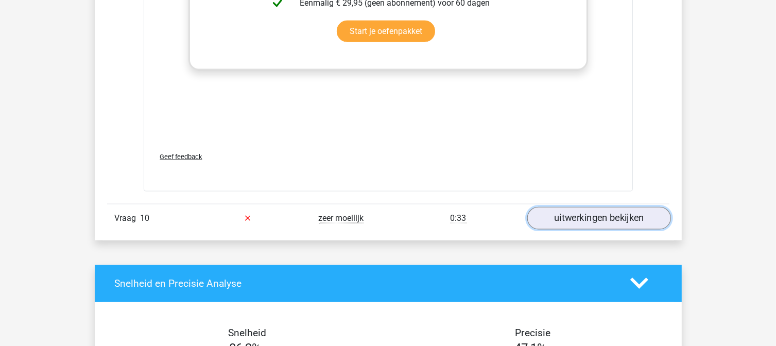
click at [581, 212] on link "uitwerkingen bekijken" at bounding box center [599, 218] width 144 height 23
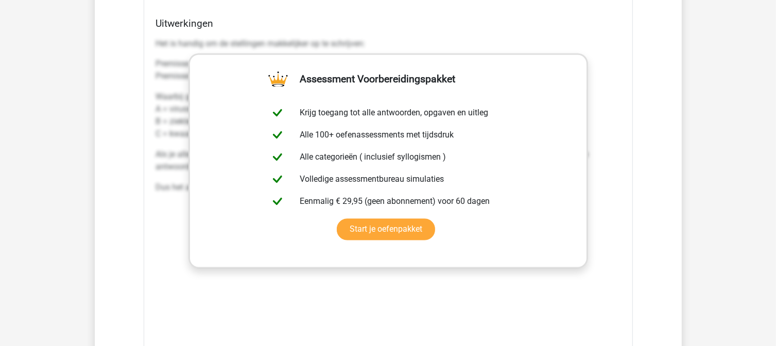
scroll to position [5766, 0]
